Goal: Browse casually

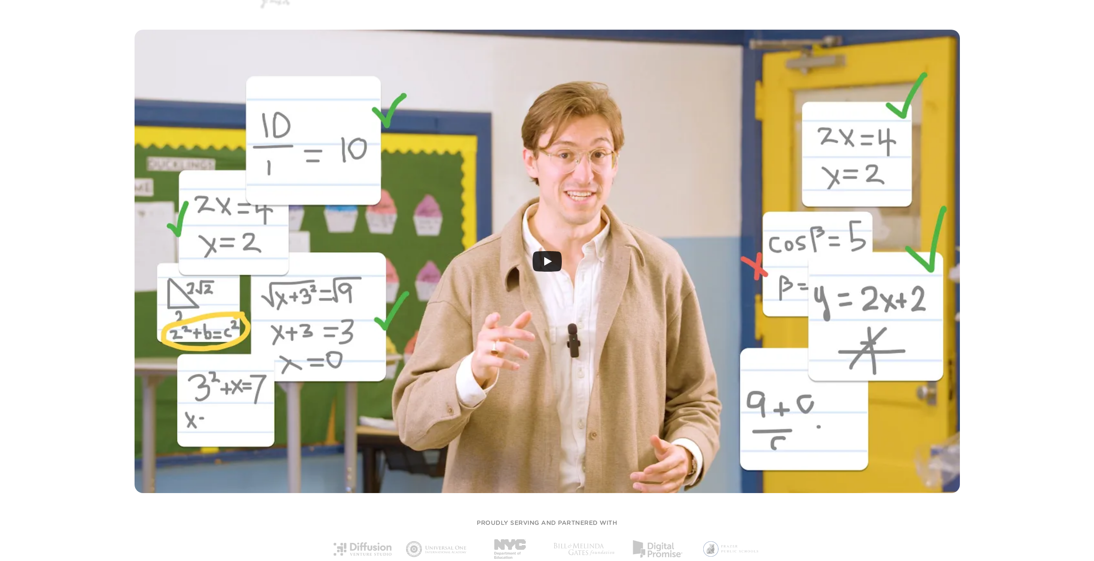
scroll to position [215, 0]
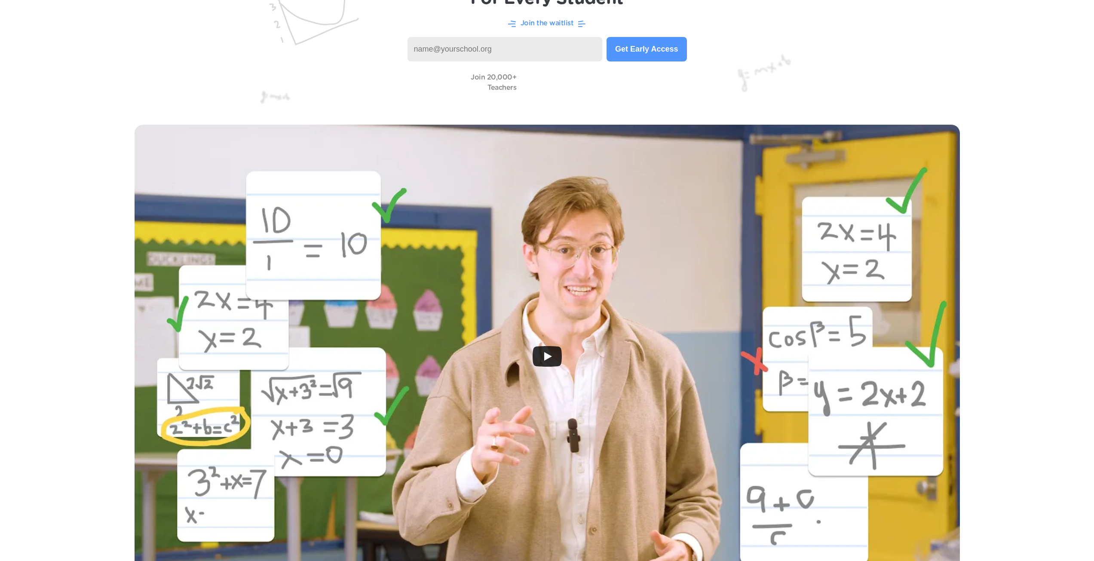
scroll to position [215, 0]
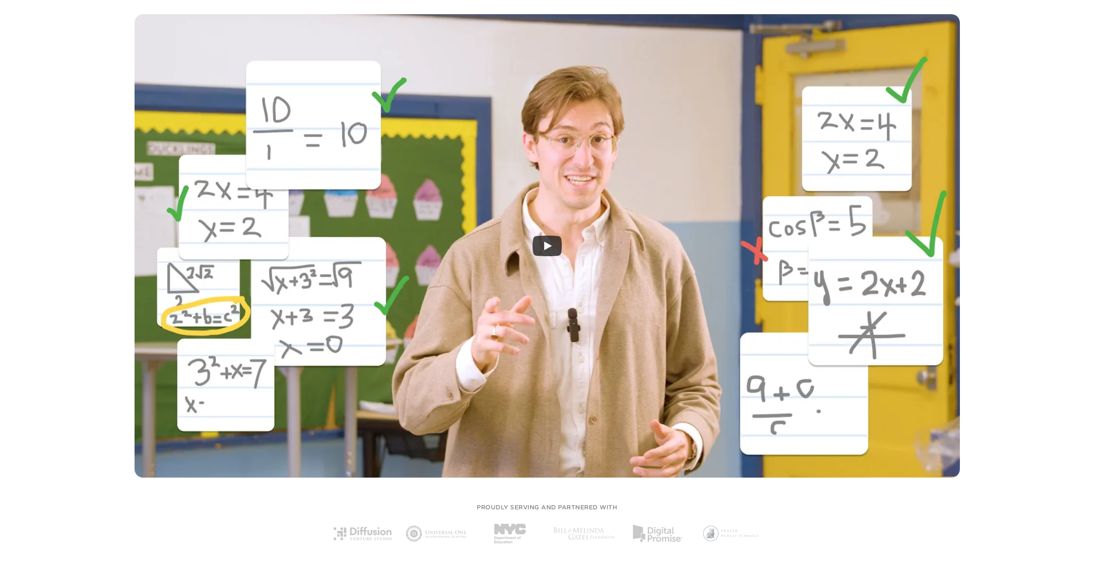
click at [1070, 373] on div at bounding box center [547, 247] width 1094 height 493
click at [1070, 372] on div at bounding box center [547, 247] width 1094 height 493
click at [1053, 368] on div at bounding box center [547, 247] width 1094 height 493
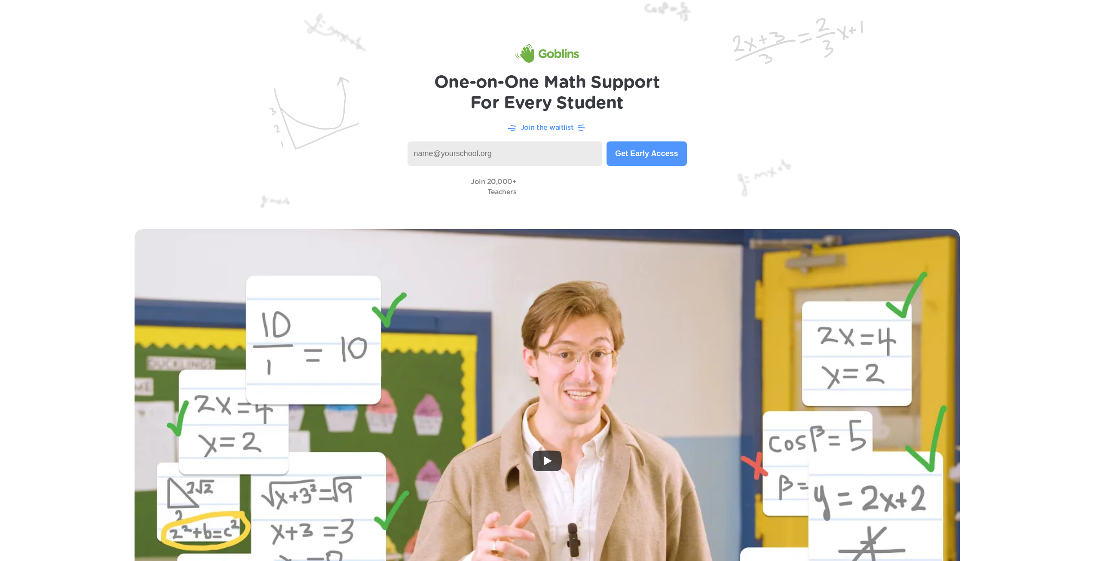
click at [237, 65] on img at bounding box center [547, 108] width 1094 height 216
click at [220, 83] on img at bounding box center [547, 108] width 1094 height 216
click at [227, 85] on img at bounding box center [547, 108] width 1094 height 216
drag, startPoint x: 912, startPoint y: 103, endPoint x: 841, endPoint y: 85, distance: 73.7
click at [912, 103] on img at bounding box center [547, 108] width 1094 height 216
